Goal: Find specific page/section: Find specific page/section

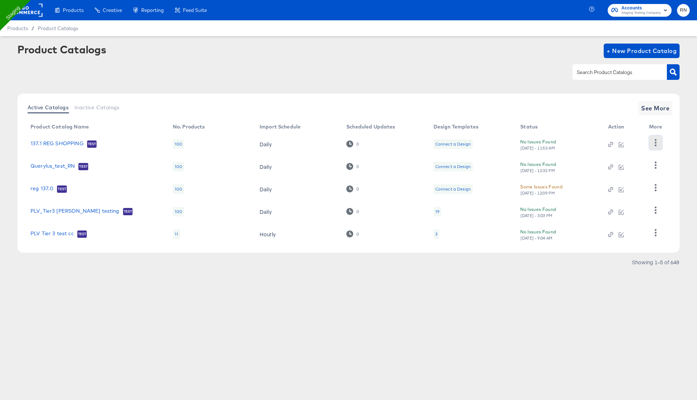
click at [655, 143] on icon "button" at bounding box center [655, 142] width 7 height 7
click at [625, 126] on th "Action" at bounding box center [622, 127] width 41 height 12
click at [652, 140] on icon "button" at bounding box center [655, 142] width 7 height 7
click at [635, 171] on div "HUD Checks (Internal)" at bounding box center [626, 169] width 73 height 12
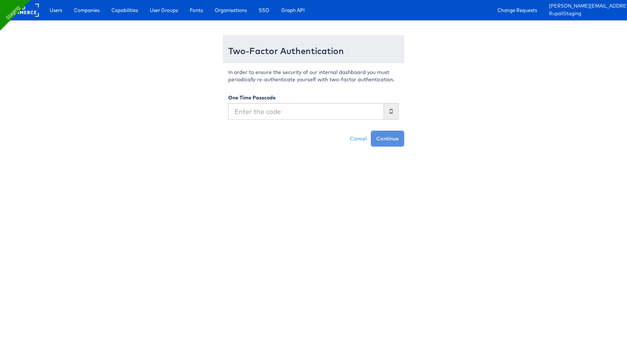
click at [299, 117] on input "text" at bounding box center [306, 111] width 156 height 17
type input "634290"
click at [371, 131] on button "Continue" at bounding box center [387, 139] width 33 height 16
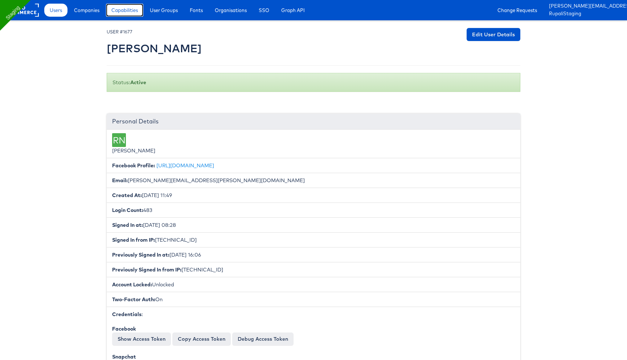
click at [118, 8] on span "Capabilities" at bounding box center [124, 10] width 26 height 7
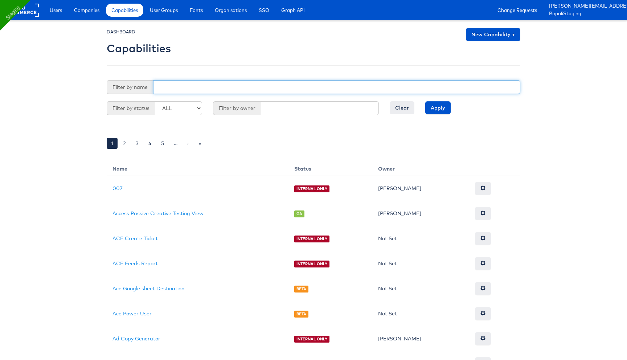
click at [214, 89] on input "text" at bounding box center [336, 87] width 367 height 14
paste input "ask_kai"
type input "ask_kai"
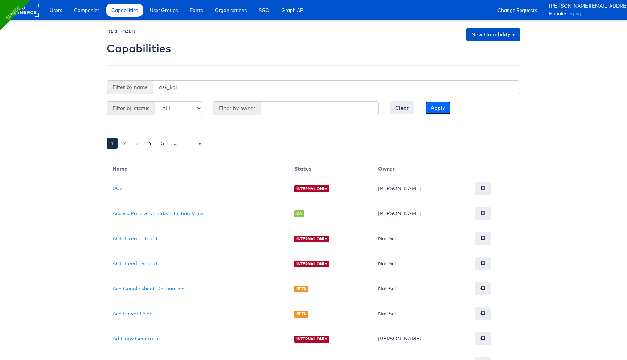
click at [437, 107] on input "Apply" at bounding box center [437, 107] width 25 height 13
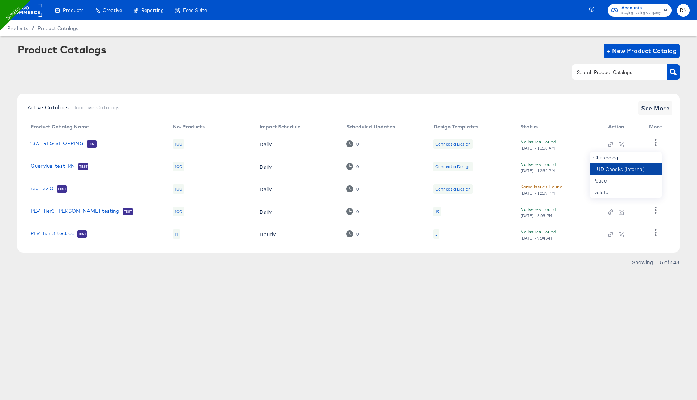
click at [622, 167] on div "HUD Checks (Internal)" at bounding box center [626, 169] width 73 height 12
click at [610, 156] on div "Changelog" at bounding box center [626, 158] width 73 height 12
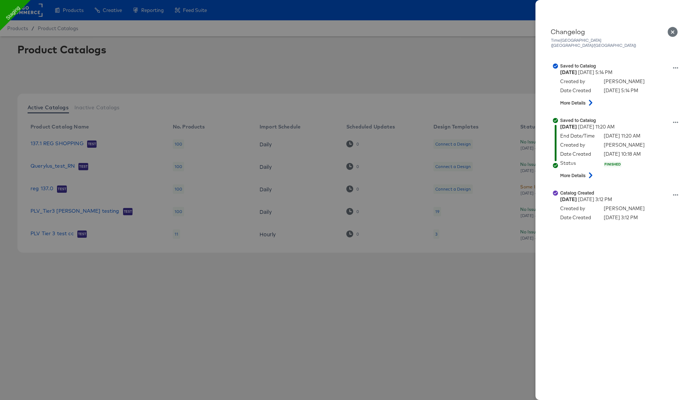
click at [478, 70] on div at bounding box center [348, 200] width 697 height 400
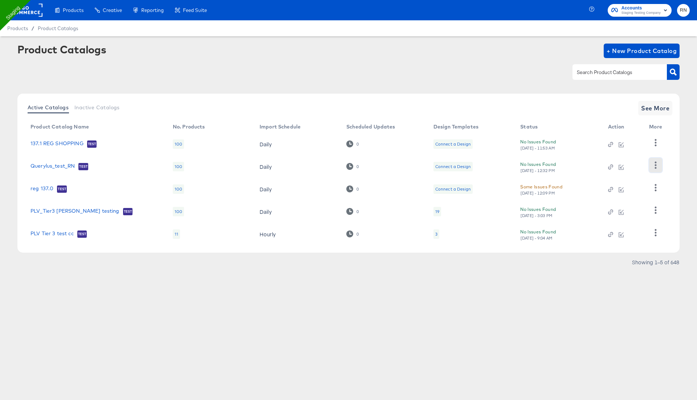
click at [656, 160] on button "button" at bounding box center [655, 165] width 13 height 15
click at [623, 180] on div "Changelog" at bounding box center [626, 180] width 73 height 12
click at [656, 139] on icon "button" at bounding box center [655, 142] width 7 height 7
click at [639, 169] on div "HUD Checks (Internal)" at bounding box center [626, 169] width 73 height 12
